Goal: Transaction & Acquisition: Purchase product/service

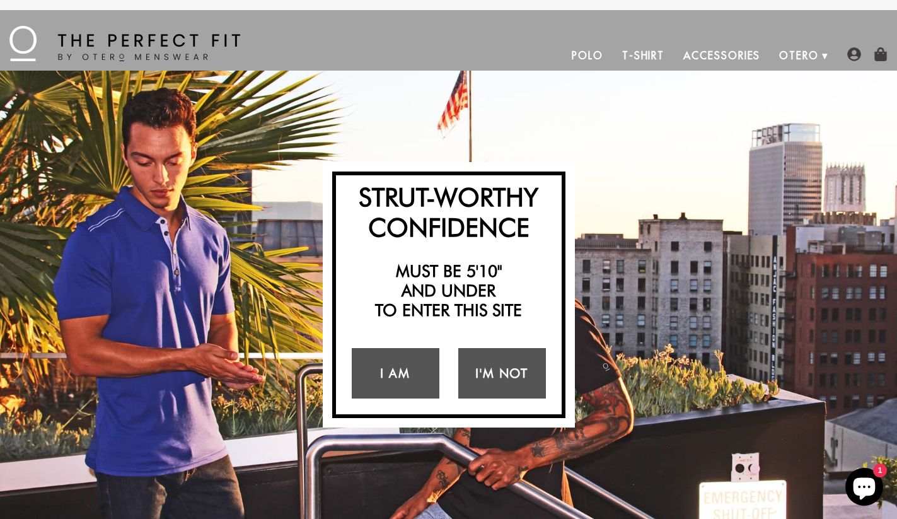
click at [643, 55] on link "T-Shirt" at bounding box center [643, 55] width 61 height 30
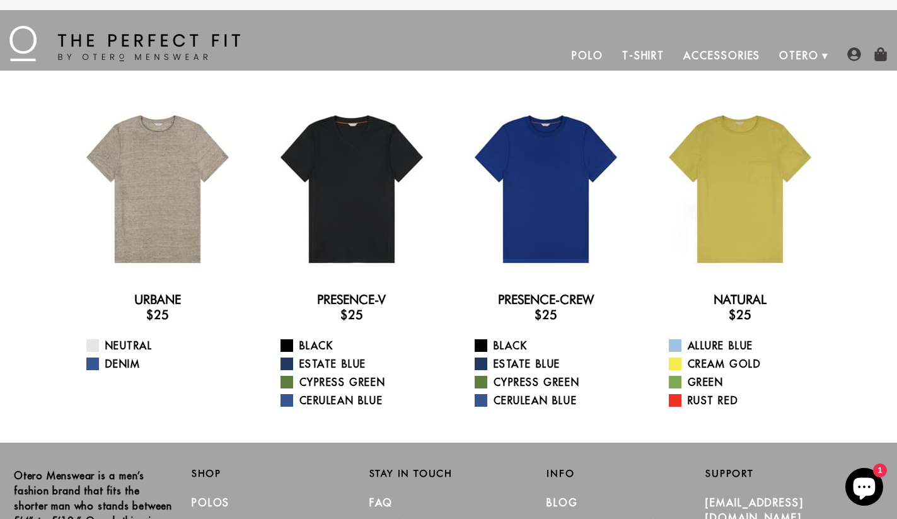
click at [591, 59] on link "Polo" at bounding box center [587, 55] width 50 height 30
